Goal: Task Accomplishment & Management: Use online tool/utility

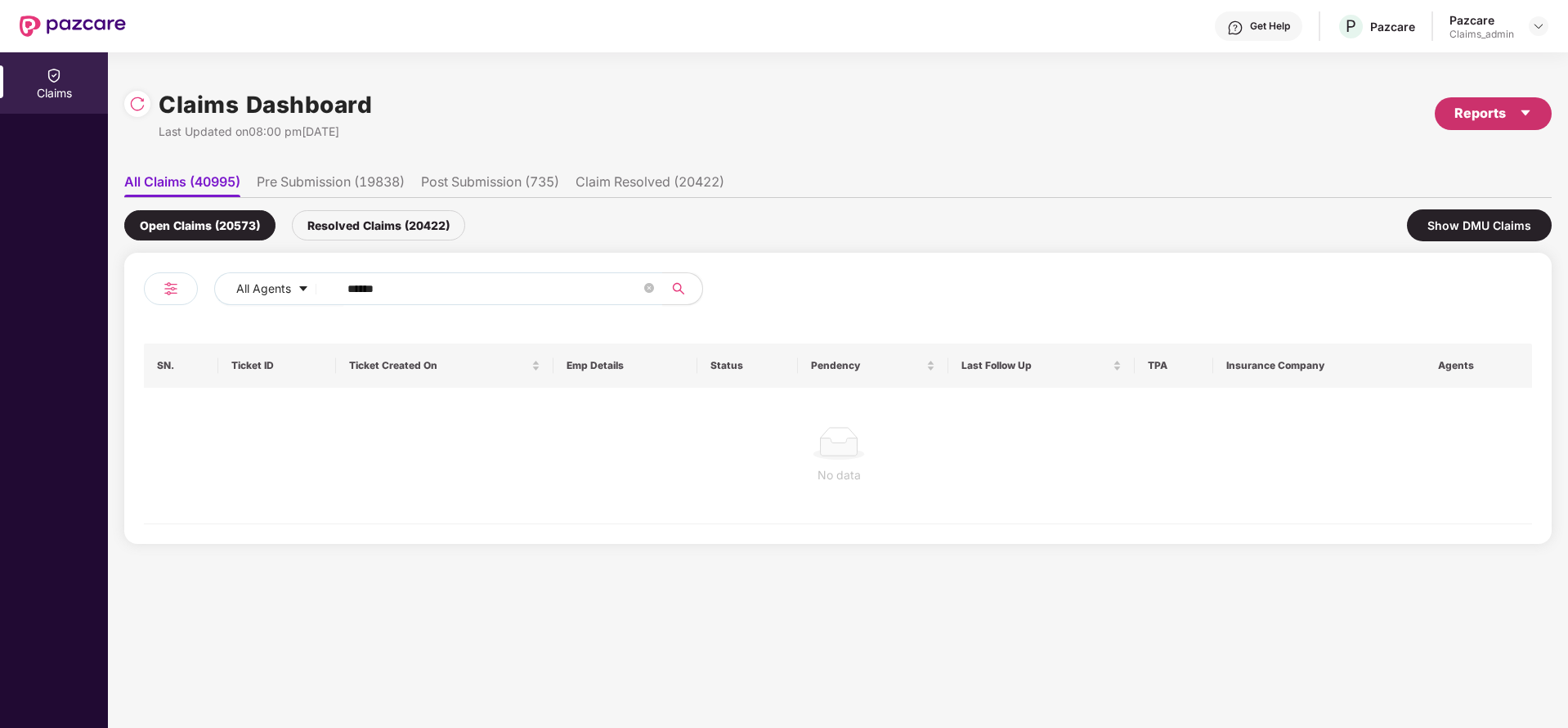
click at [1482, 108] on div "Reports" at bounding box center [1493, 113] width 78 height 20
click at [1428, 186] on div "Claims Pendency Report" at bounding box center [1424, 190] width 132 height 18
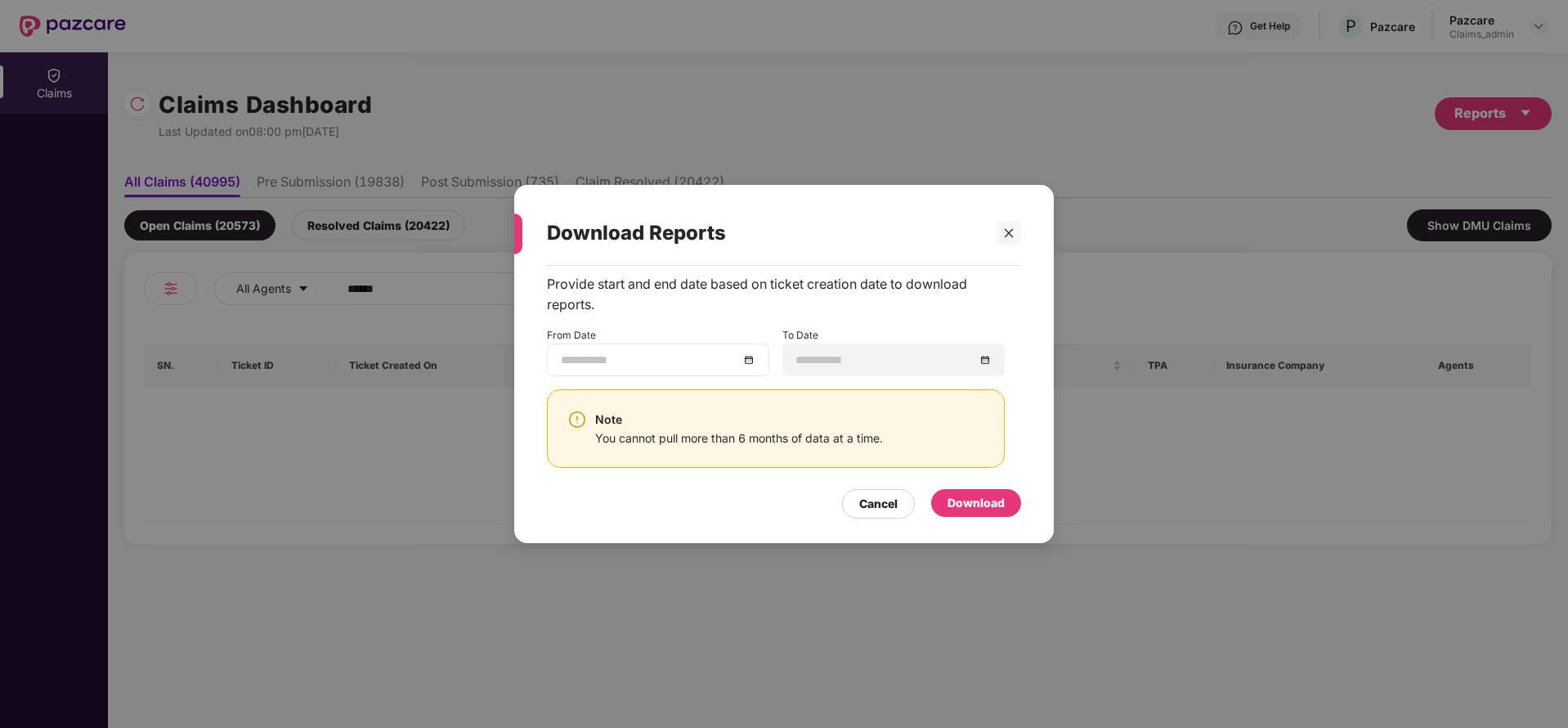
click at [752, 361] on div at bounding box center [658, 359] width 195 height 18
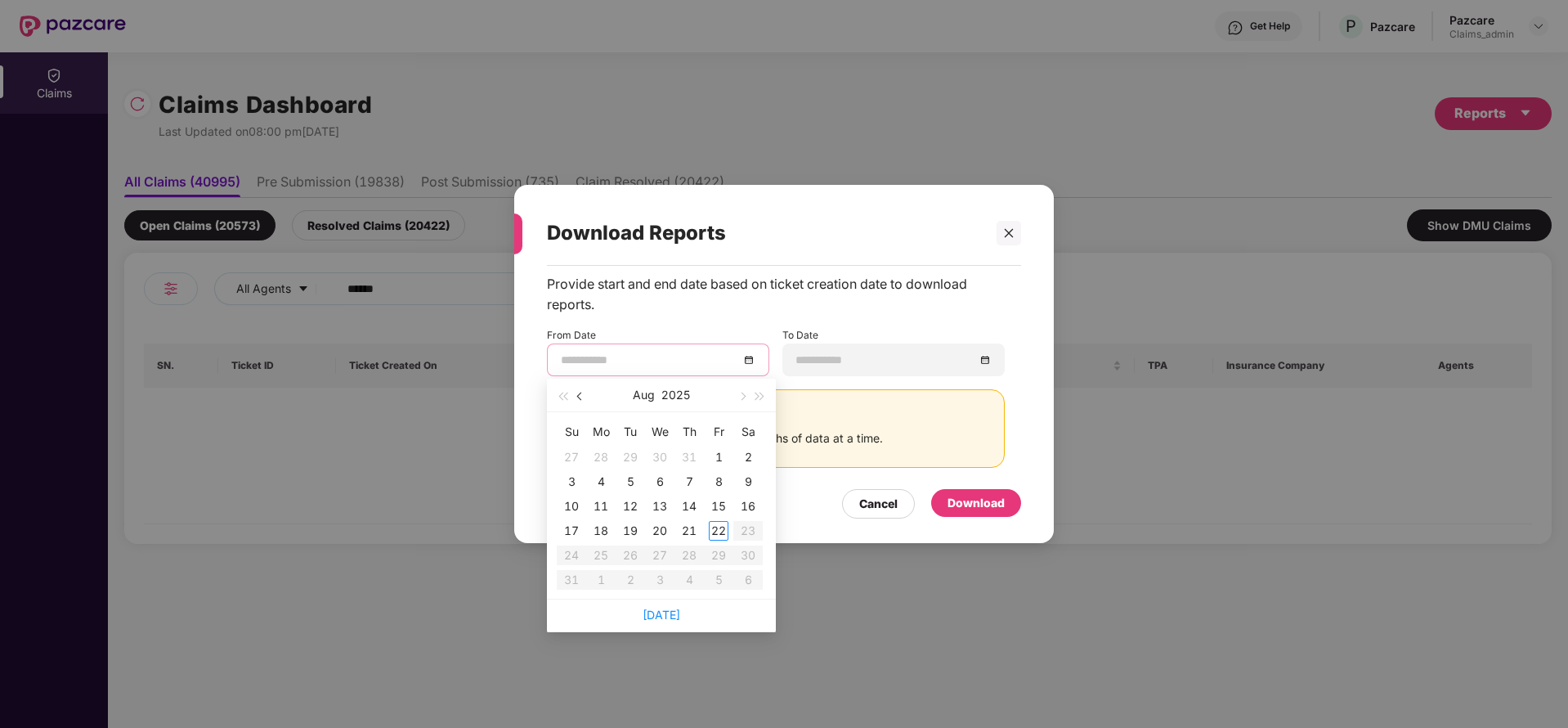
click at [574, 404] on button "button" at bounding box center [580, 394] width 18 height 32
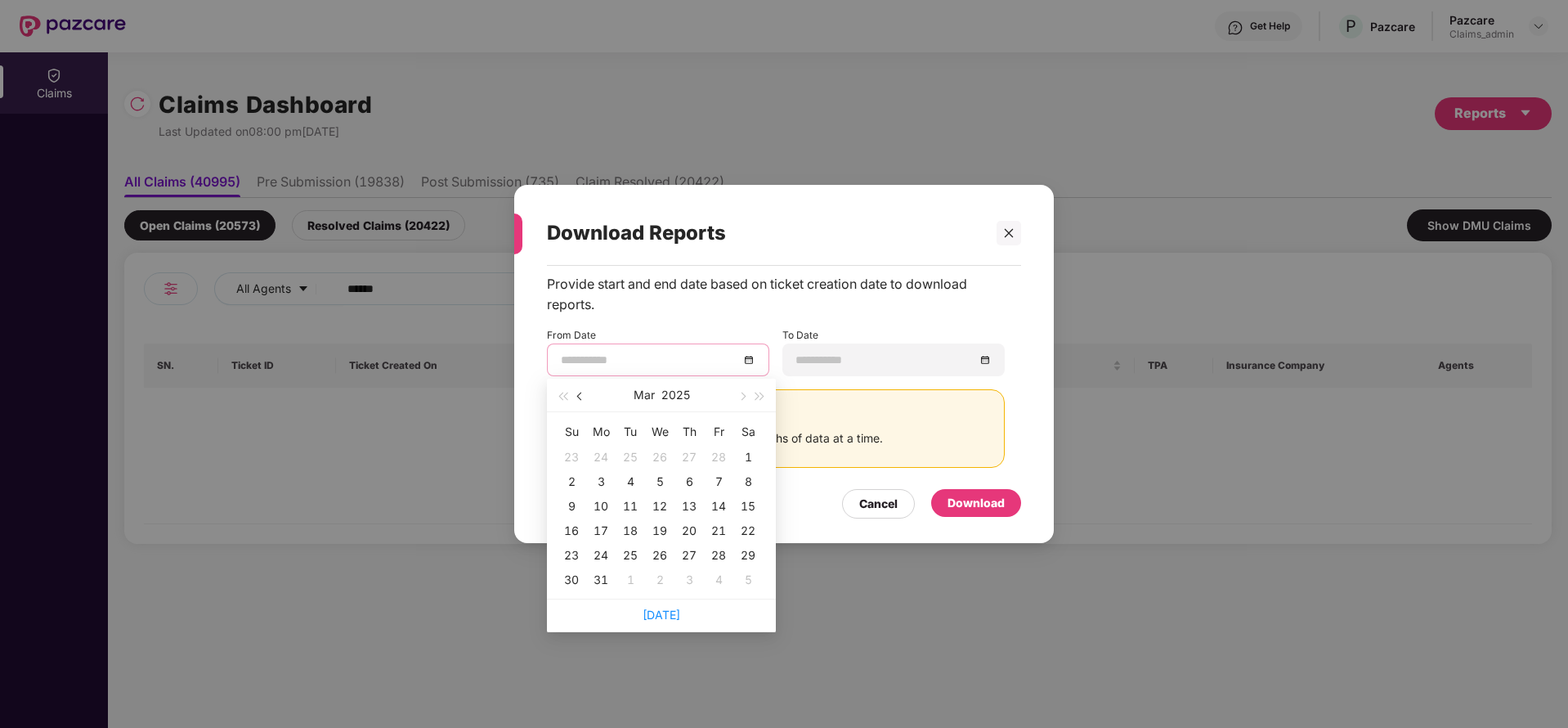
click at [574, 404] on button "button" at bounding box center [580, 394] width 18 height 32
click at [740, 399] on button "button" at bounding box center [741, 394] width 18 height 32
type input "**********"
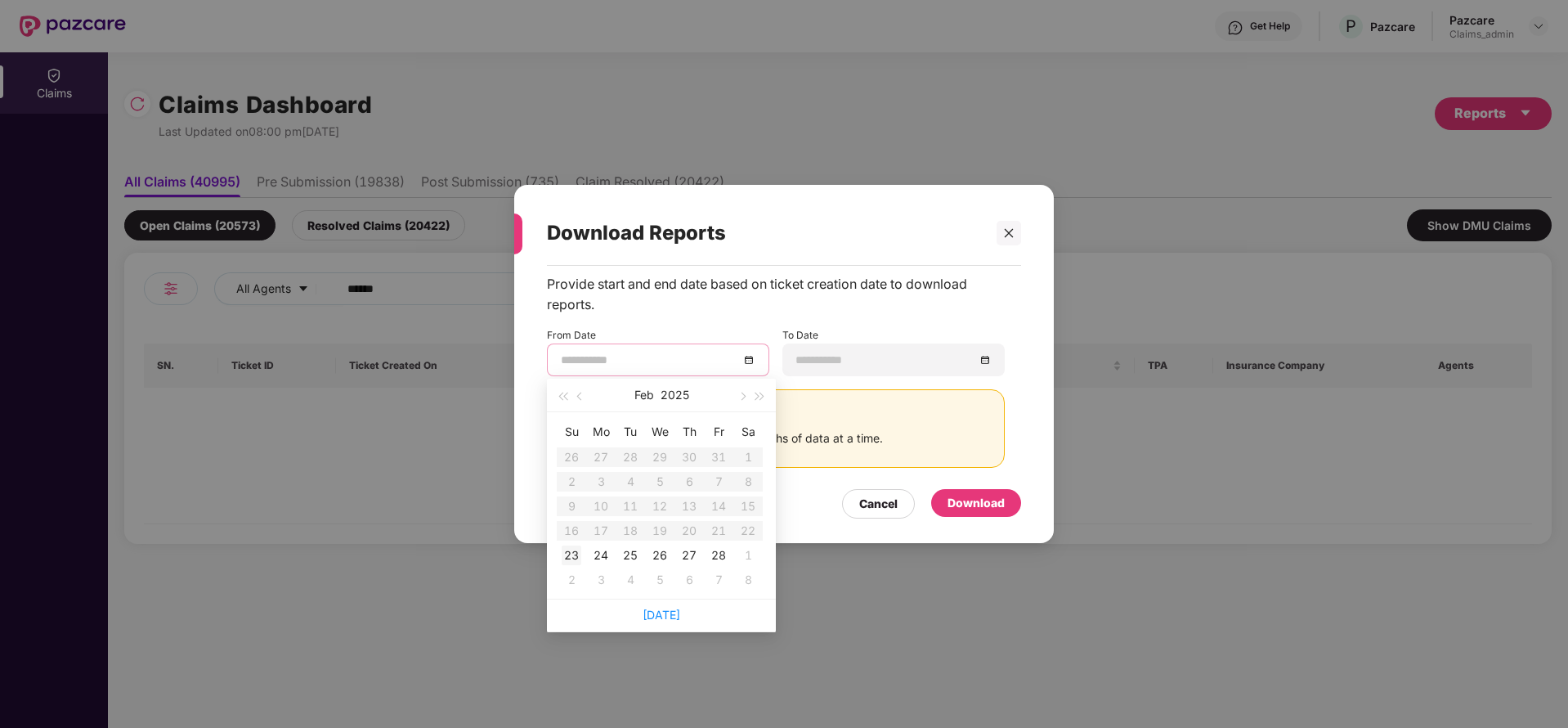
click at [571, 556] on div "23" at bounding box center [572, 555] width 19 height 19
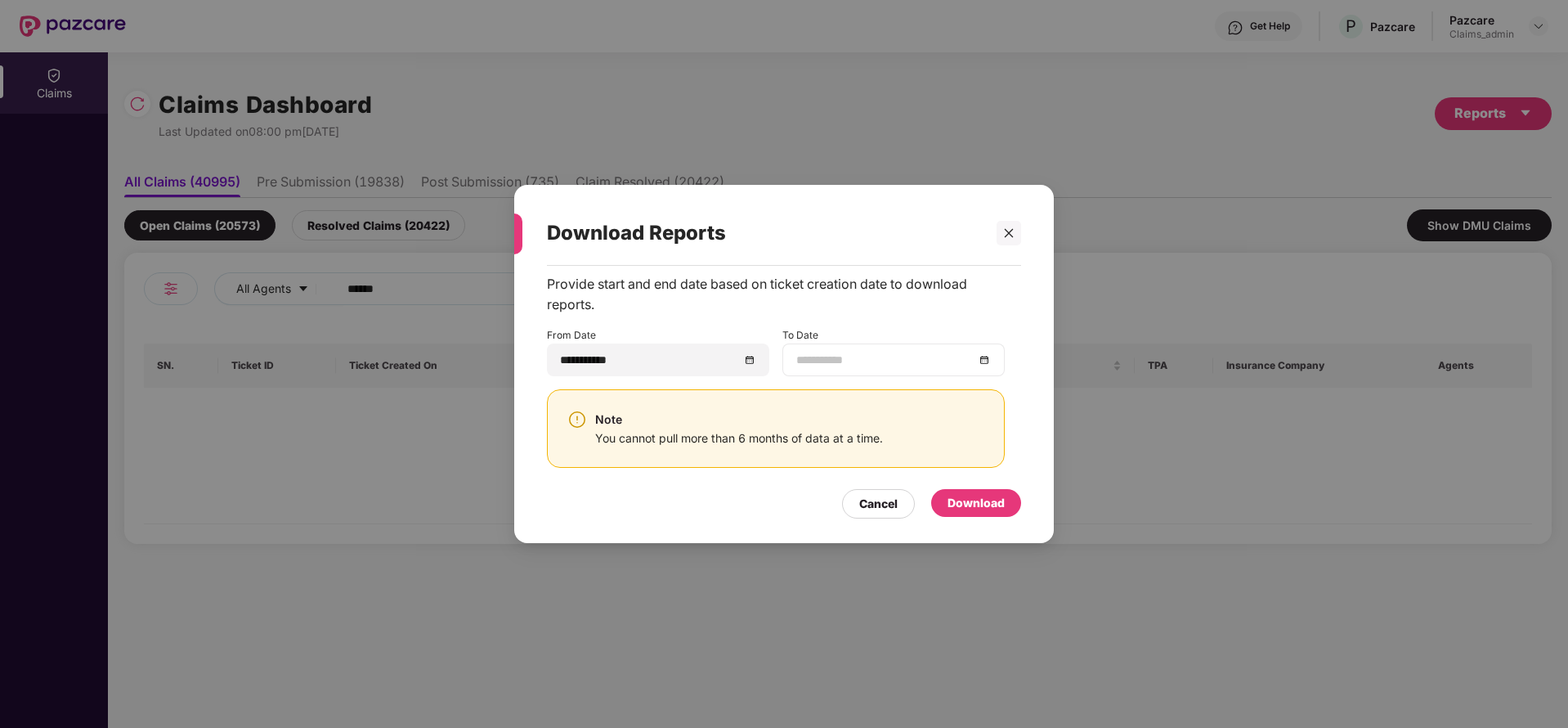
click at [989, 357] on div at bounding box center [893, 359] width 195 height 18
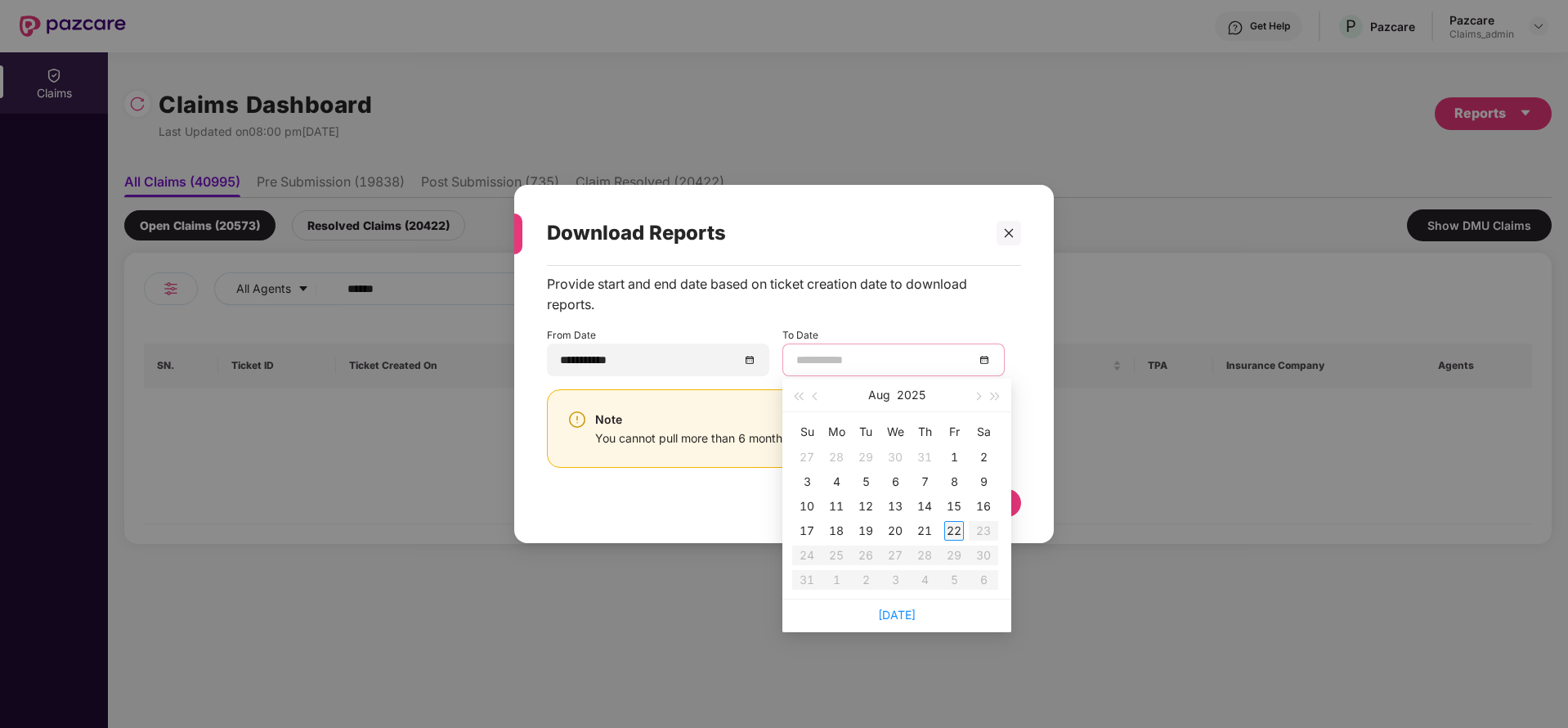
type input "**********"
click at [951, 527] on div "22" at bounding box center [954, 530] width 19 height 19
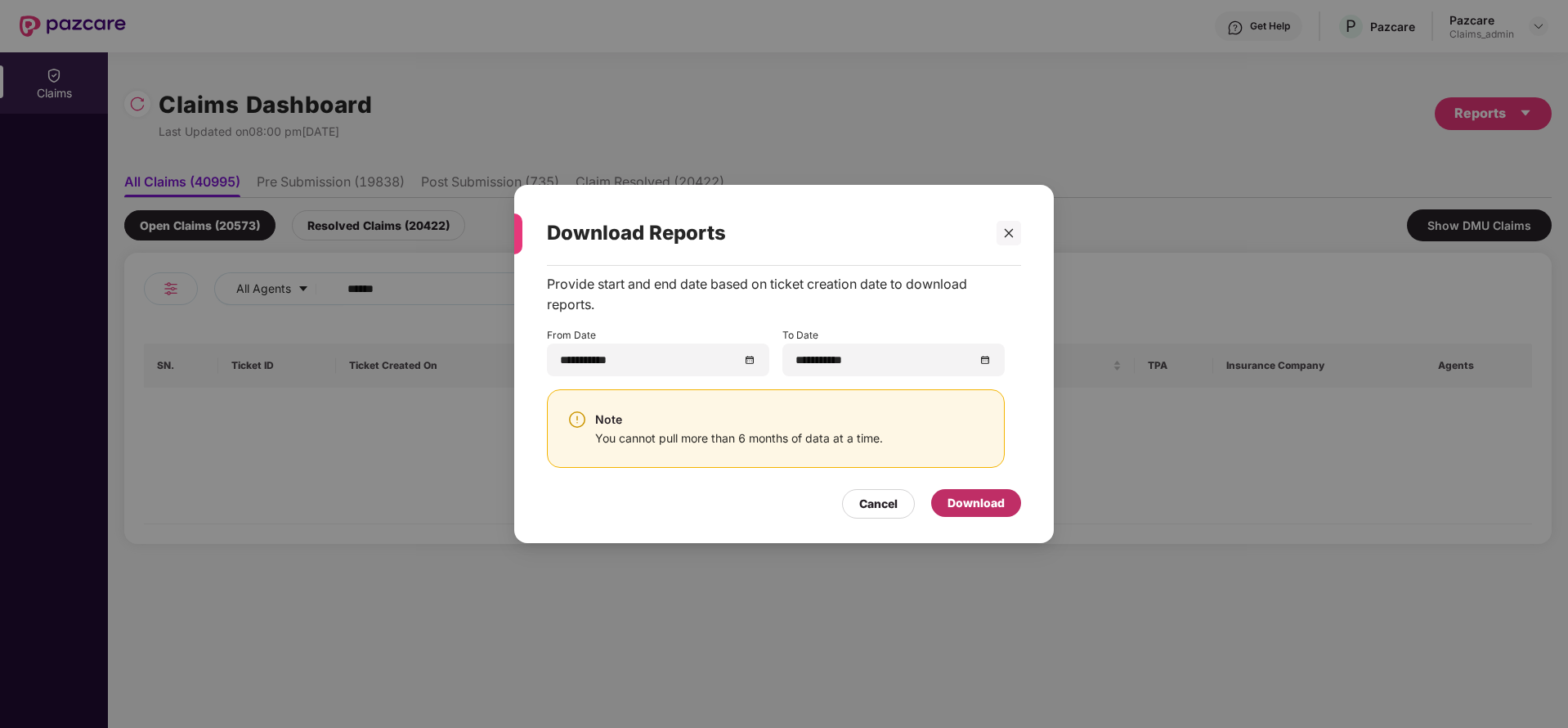
click at [989, 499] on div "Download" at bounding box center [975, 503] width 57 height 18
